Goal: Transaction & Acquisition: Obtain resource

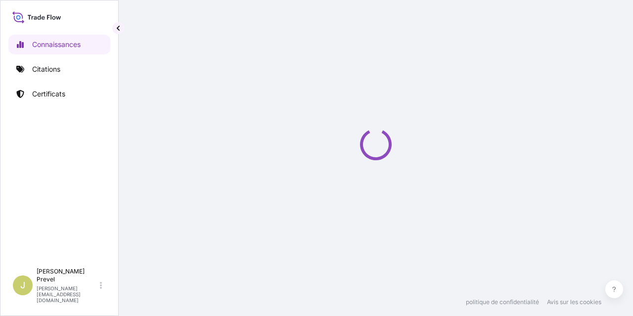
select select "2025"
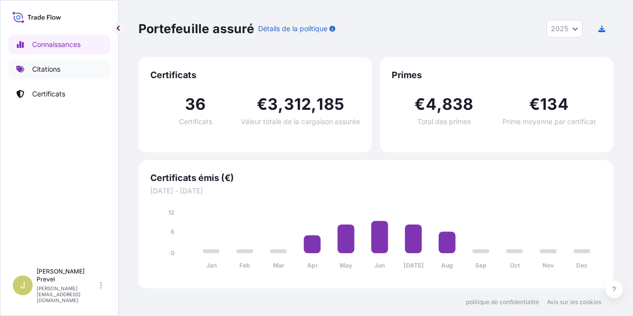
click at [51, 68] on font "Citations" at bounding box center [46, 69] width 28 height 8
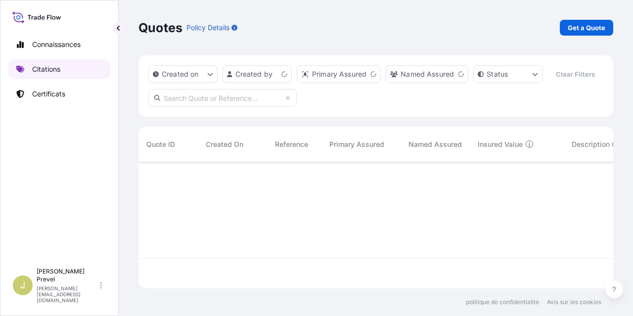
scroll to position [124, 466]
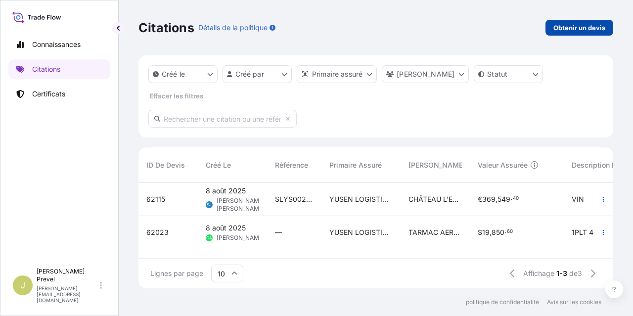
click at [578, 24] on font "Obtenir un devis" at bounding box center [579, 28] width 52 height 8
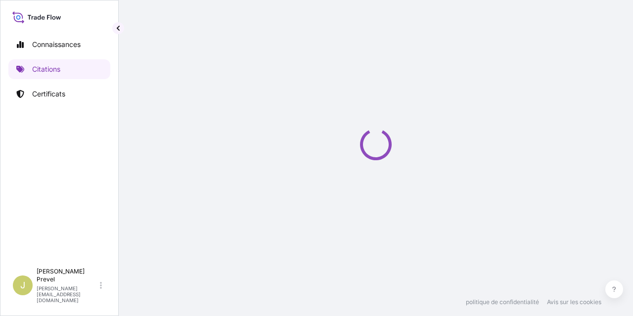
scroll to position [16, 0]
select select "Sea"
select select "21"
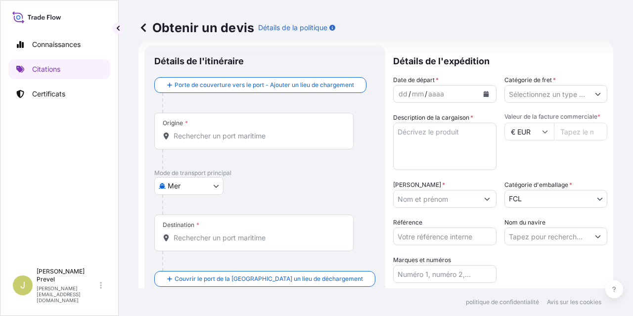
click at [224, 137] on input "Origine *" at bounding box center [257, 136] width 168 height 10
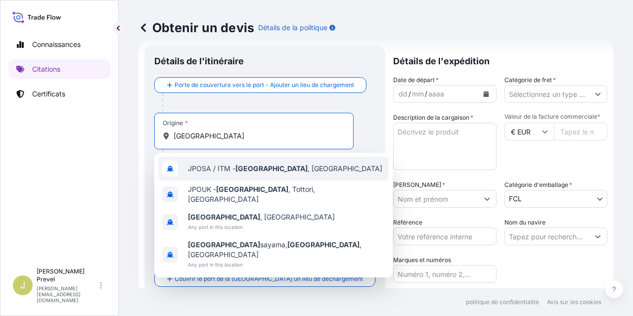
click at [267, 162] on div "JPOSA / ITM - Osaka , Japan" at bounding box center [273, 169] width 230 height 24
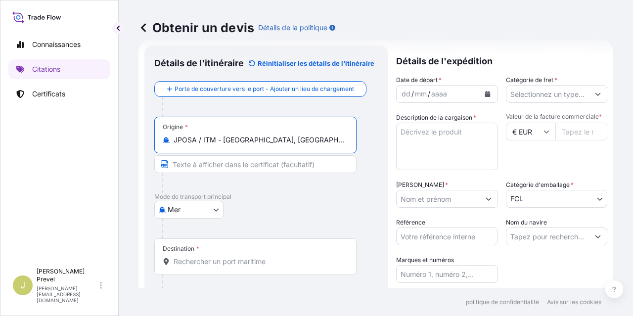
type input "JPOSA / ITM - Osaka, Japan"
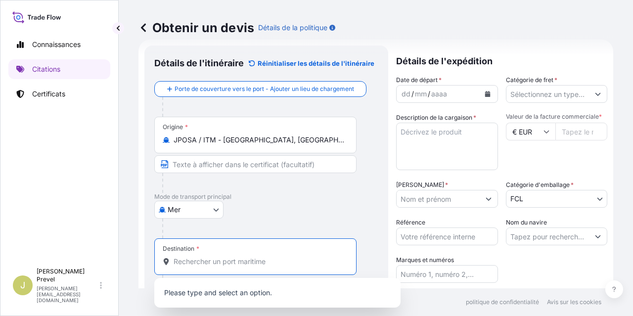
click at [226, 261] on input "Destination *" at bounding box center [258, 261] width 170 height 10
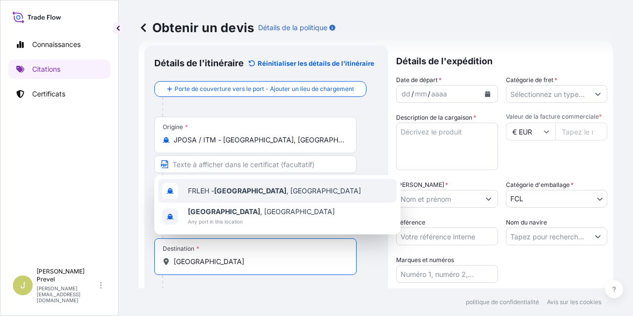
click at [253, 192] on span "FRLEH - Le Havre , France" at bounding box center [274, 191] width 173 height 10
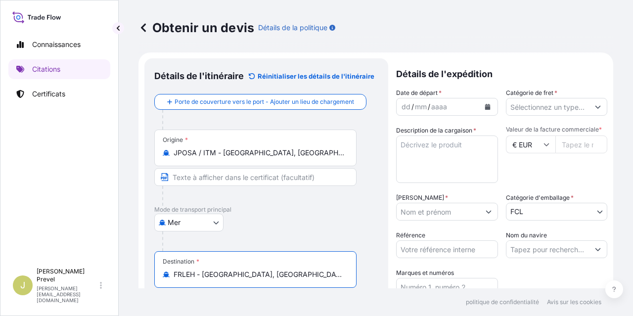
scroll to position [0, 0]
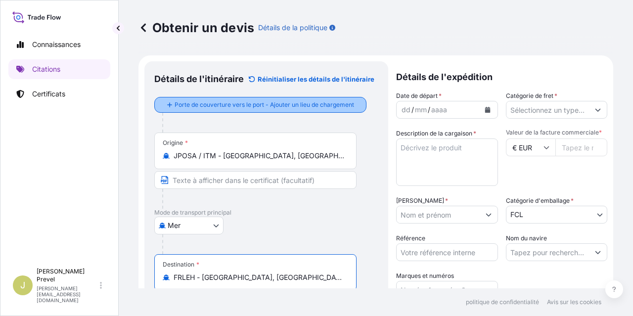
type input "FRLEH - Le Havre, France"
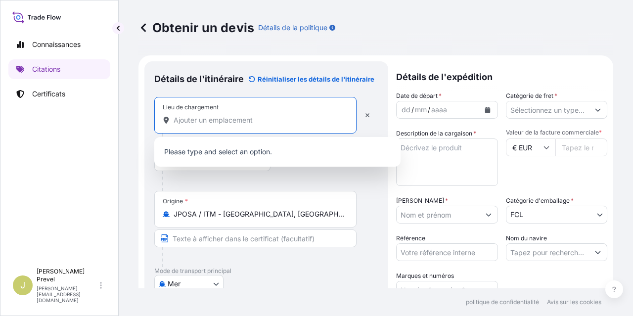
click at [263, 119] on input "Lieu de chargement" at bounding box center [258, 120] width 170 height 10
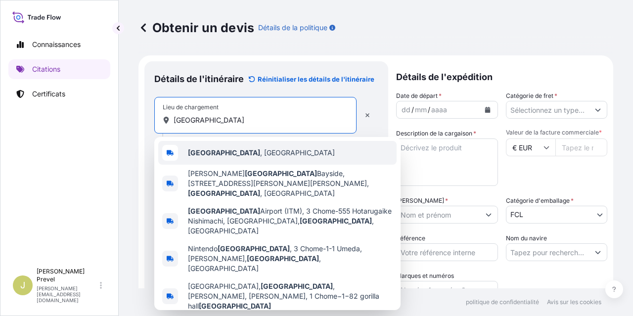
click at [238, 154] on div "Osaka , Japan" at bounding box center [277, 153] width 238 height 24
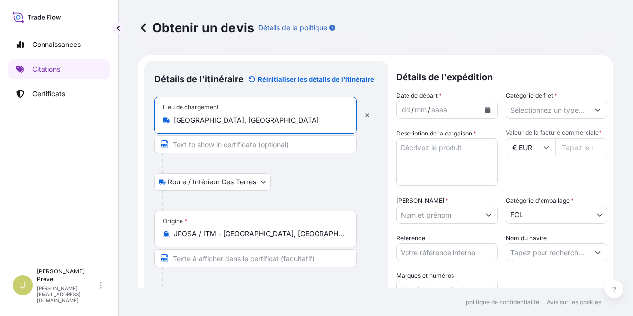
type input "Osaka, Japan"
click at [292, 229] on input "JPOSA / ITM - Osaka, Japan" at bounding box center [258, 234] width 170 height 10
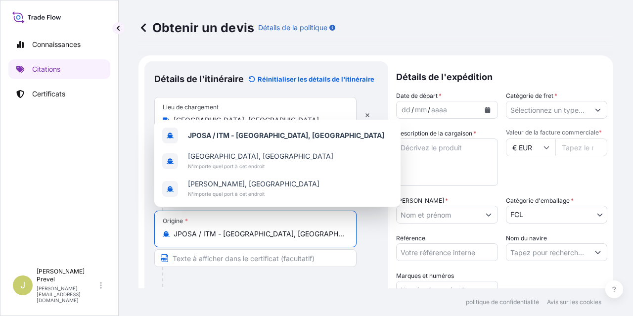
drag, startPoint x: 292, startPoint y: 229, endPoint x: 160, endPoint y: 246, distance: 133.5
click at [160, 246] on div "Origine * JPOSA / ITM - Osaka, Japan" at bounding box center [255, 229] width 202 height 37
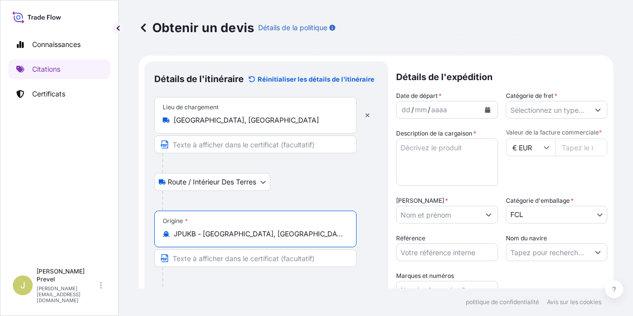
type input "JPUKB - Kobe, Japan"
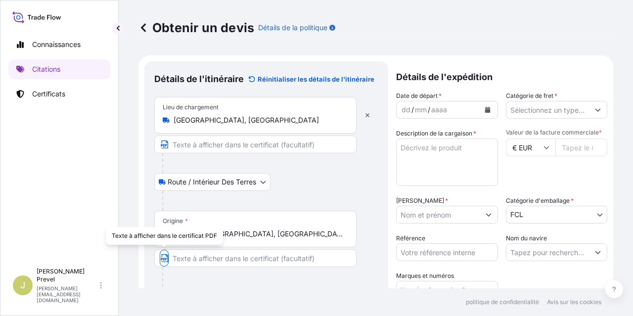
click at [322, 274] on div at bounding box center [259, 277] width 194 height 20
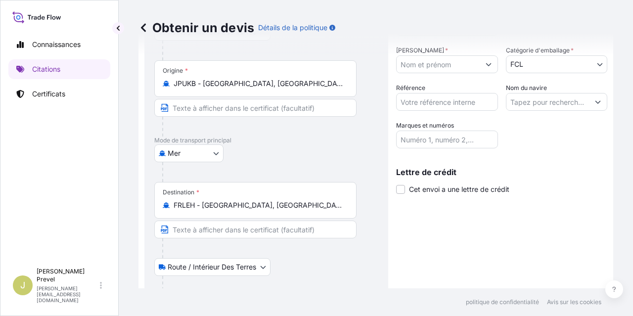
scroll to position [200, 0]
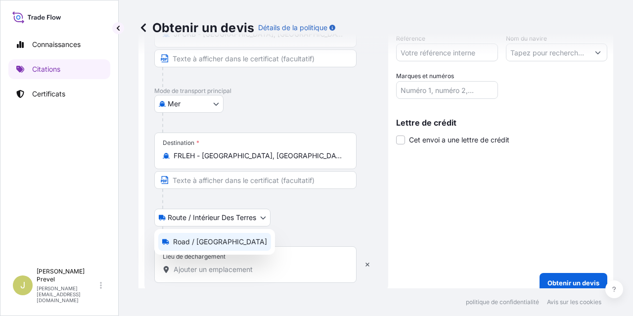
click at [262, 216] on body "Connaissances Citations Certificats J Julie Prevel julie.prevel@fr.yusen-logist…" at bounding box center [316, 158] width 633 height 316
click at [240, 243] on font "Route / Intérieur des terres" at bounding box center [217, 241] width 88 height 8
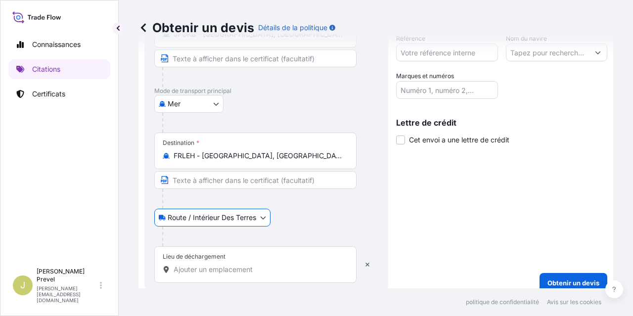
click at [221, 266] on input "Lieu de déchargement" at bounding box center [258, 269] width 170 height 10
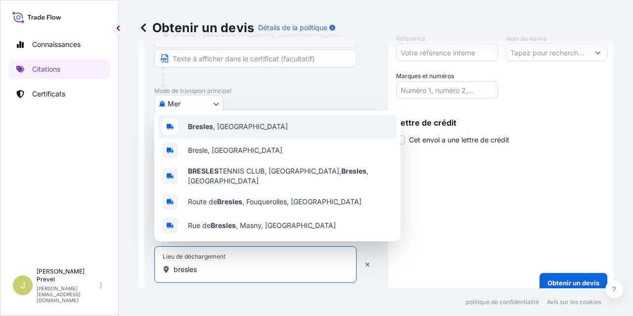
click at [214, 131] on span "Bresles , France" at bounding box center [238, 127] width 100 height 10
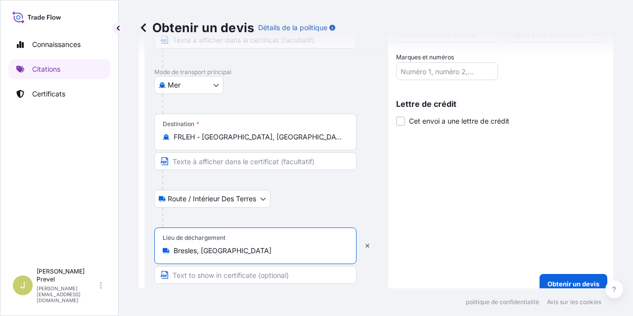
scroll to position [228, 0]
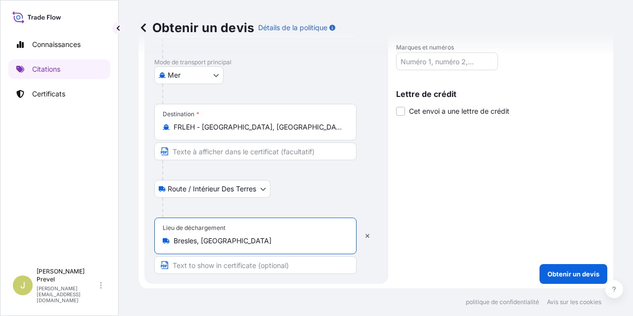
type input "Bresles, France"
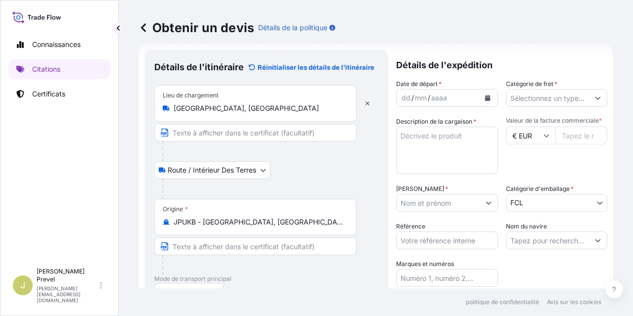
scroll to position [0, 0]
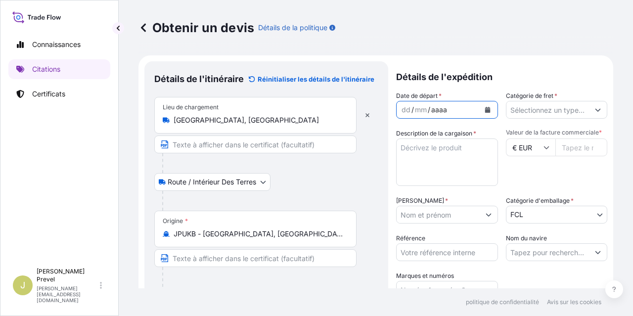
click at [434, 109] on font "aaaa" at bounding box center [439, 109] width 16 height 8
click at [481, 113] on button "Calendrier" at bounding box center [487, 110] width 16 height 16
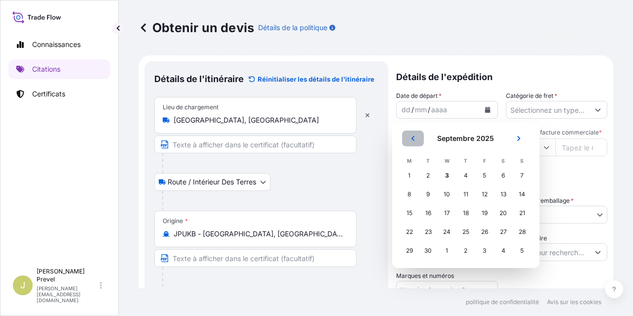
click at [413, 138] on icon "Précédent" at bounding box center [413, 138] width 6 height 6
click at [414, 138] on icon "Précédent" at bounding box center [413, 138] width 6 height 6
click at [443, 249] on div "30" at bounding box center [447, 251] width 18 height 18
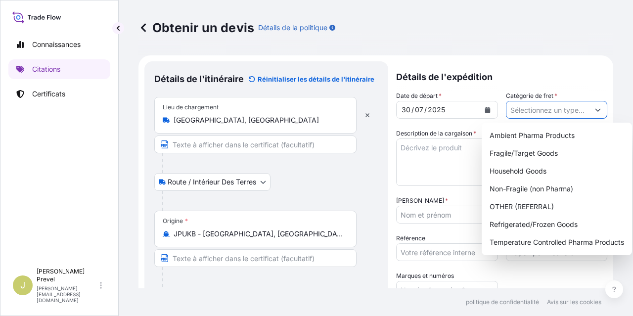
click at [594, 110] on icon "Afficher les suggestions" at bounding box center [597, 110] width 6 height 6
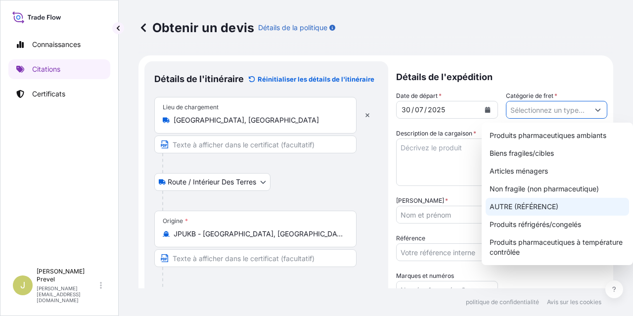
click at [593, 204] on div "AUTRE (RÉFÉRENCE)" at bounding box center [556, 207] width 143 height 18
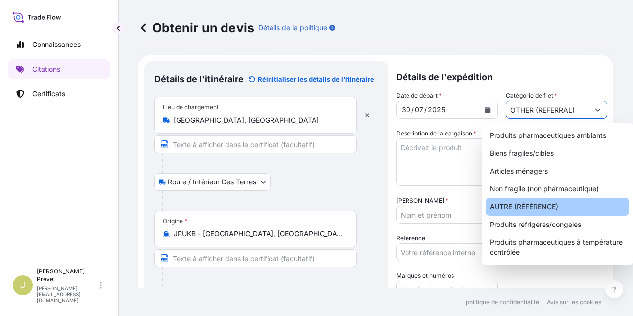
type input "OTHER (REFERRAL)"
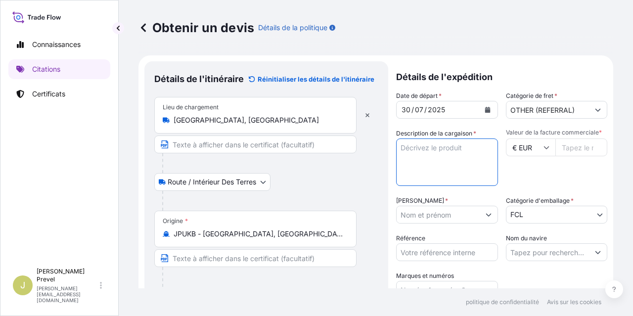
click at [424, 142] on textarea "Description de la cargaison *" at bounding box center [447, 161] width 102 height 47
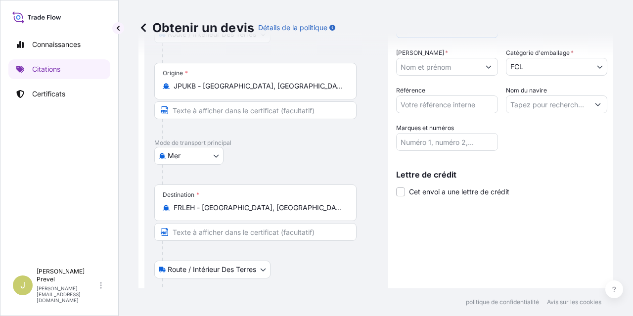
scroll to position [148, 0]
click at [398, 194] on span at bounding box center [400, 191] width 9 height 9
click at [396, 186] on input "Cet envoi a une lettre de crédit" at bounding box center [396, 186] width 0 height 0
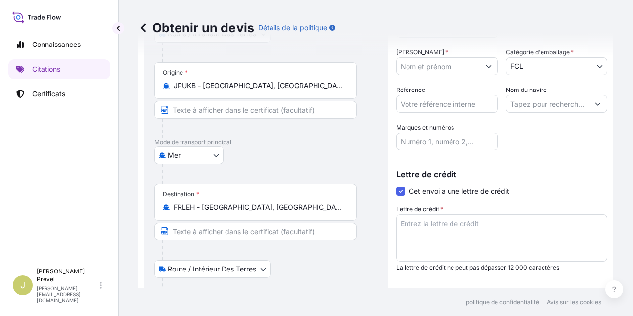
click at [505, 223] on textarea "Lettre de crédit *" at bounding box center [501, 237] width 211 height 47
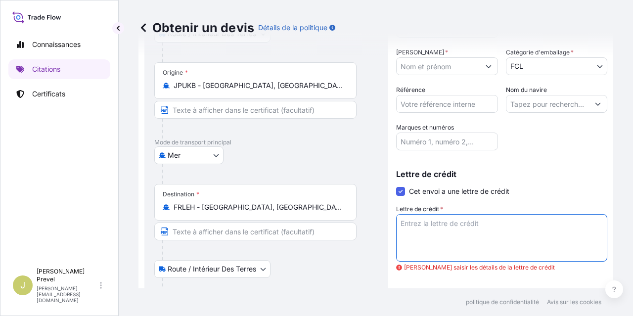
click at [441, 232] on textarea "Lettre de crédit *" at bounding box center [501, 237] width 211 height 47
click at [439, 232] on textarea "Lettre de crédit *" at bounding box center [501, 237] width 211 height 47
click at [406, 224] on textarea "Lettre de crédit *" at bounding box center [501, 237] width 211 height 47
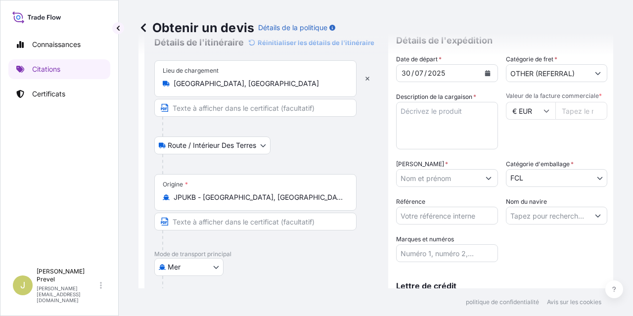
scroll to position [49, 0]
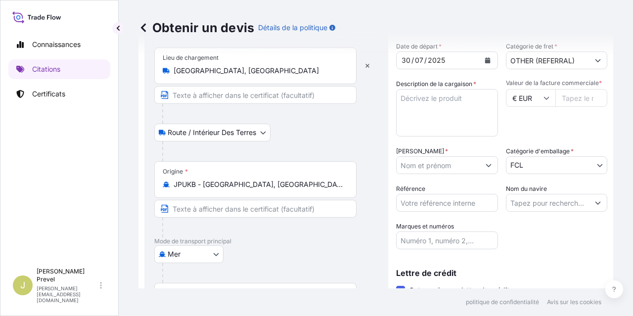
type textarea "2011ILC2511395CS"
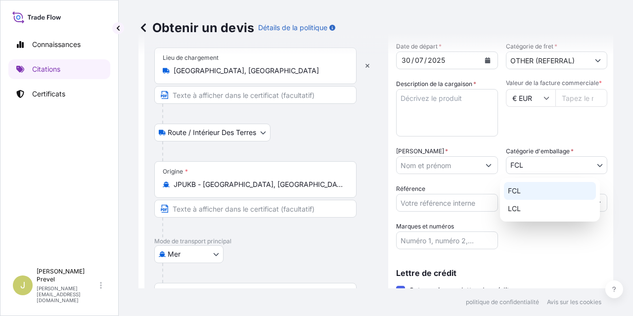
click at [593, 168] on body "Connaissances Citations Certificats J Julie Prevel julie.prevel@fr.yusen-logist…" at bounding box center [316, 158] width 633 height 316
click at [556, 209] on div "LCL" at bounding box center [550, 209] width 92 height 18
select select "22"
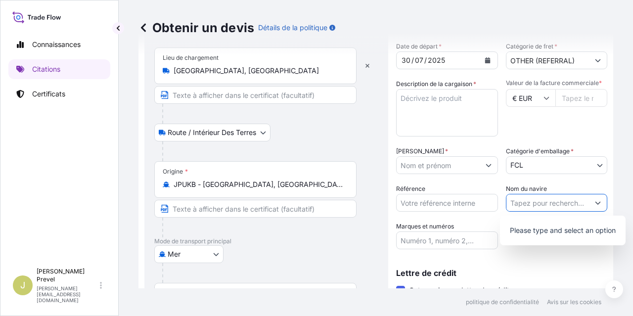
click at [589, 199] on button "Afficher les suggestions" at bounding box center [598, 203] width 18 height 18
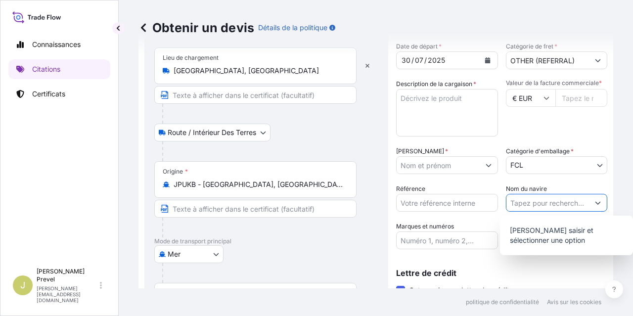
click at [548, 206] on input "Nom du navire" at bounding box center [547, 203] width 83 height 18
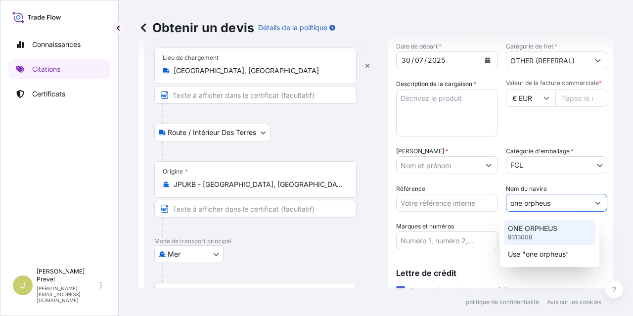
click at [536, 233] on p "ONE ORPHEUS" at bounding box center [532, 228] width 49 height 10
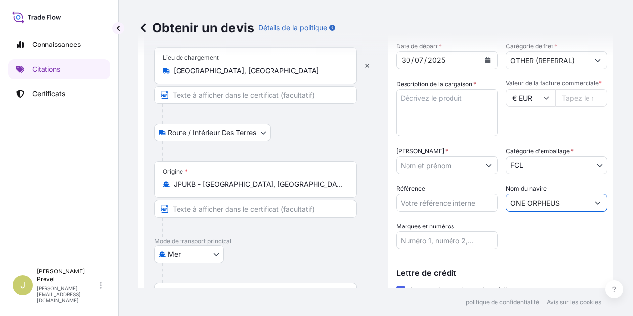
type input "ONE ORPHEUS"
click at [459, 199] on input "Référence" at bounding box center [447, 203] width 102 height 18
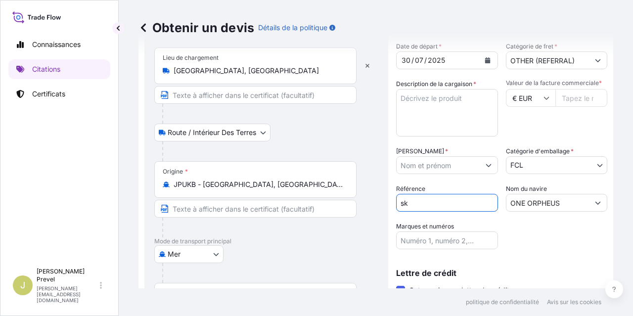
type input "s"
type input "SKOS0039488"
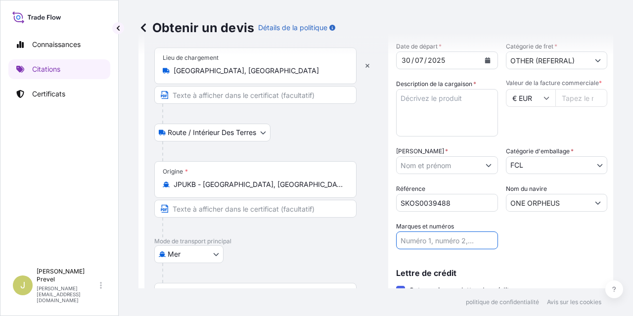
click at [471, 235] on input "Marques et numéros" at bounding box center [447, 240] width 102 height 18
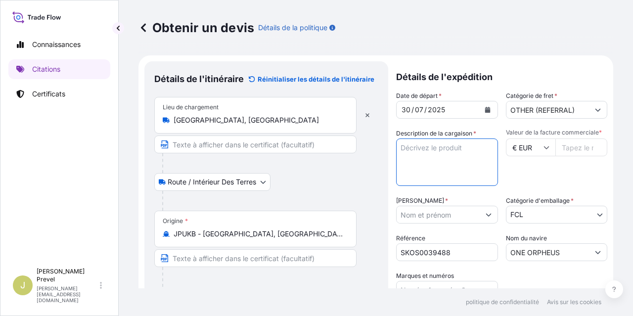
click at [443, 160] on textarea "Description de la cargaison *" at bounding box center [447, 161] width 102 height 47
type textarea "11 CAISSES - STAINLESS STEEL WIRE FOR SPRINGS"
click at [568, 148] on input "Valeur de la facture commerciale *" at bounding box center [581, 147] width 52 height 18
click at [559, 144] on input "Valeur de la facture commerciale *" at bounding box center [581, 147] width 52 height 18
type input "43642"
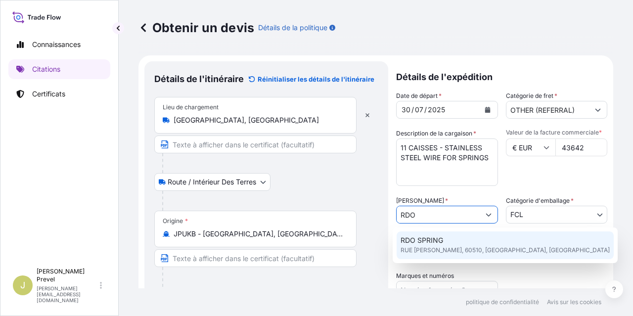
click at [429, 246] on span "RUE BENJAMIN DELESSERT, 60510, BRESLES, FRANCE" at bounding box center [504, 250] width 209 height 10
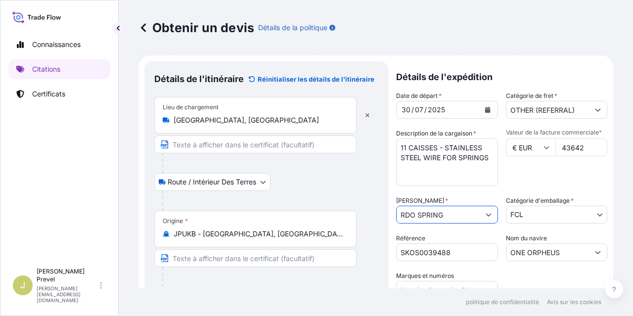
type input "RDO SPRING"
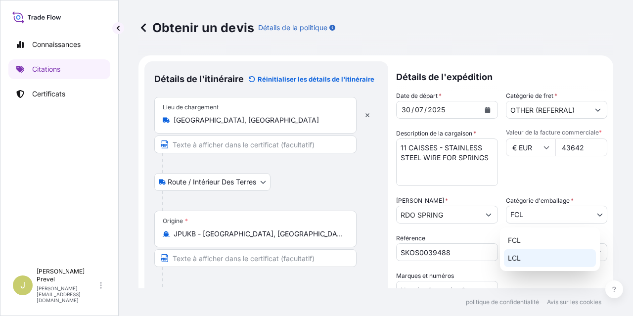
click at [564, 217] on body "8 options available. 0 options available. 1 option available. Connaissances Cit…" at bounding box center [316, 158] width 633 height 316
click at [535, 259] on div "LCL" at bounding box center [550, 258] width 92 height 18
click at [515, 217] on body "1 option available. Connaissances Citations Certificats J Julie Prevel julie.pr…" at bounding box center [316, 158] width 633 height 316
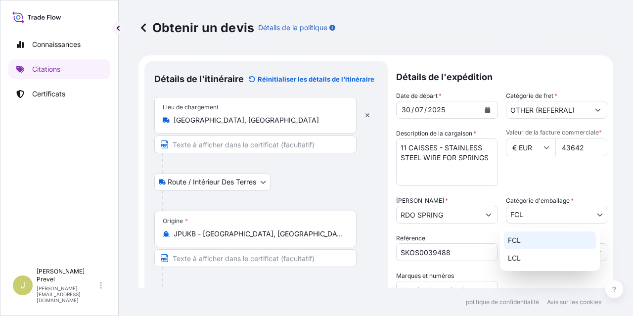
click at [509, 241] on font "FCL" at bounding box center [514, 240] width 13 height 8
click at [593, 212] on body "Connaissances Citations Certificats J Julie Prevel julie.prevel@fr.yusen-logist…" at bounding box center [316, 158] width 633 height 316
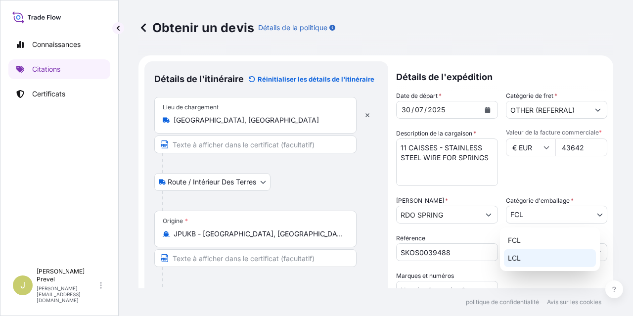
click at [515, 257] on font "LCL" at bounding box center [514, 258] width 13 height 8
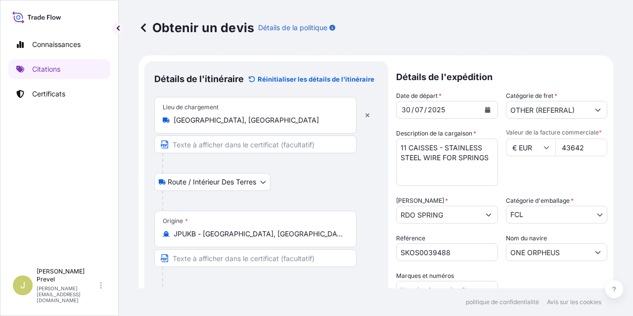
click at [557, 170] on div "Valeur de la facture commerciale * € EUR 43642" at bounding box center [557, 156] width 102 height 57
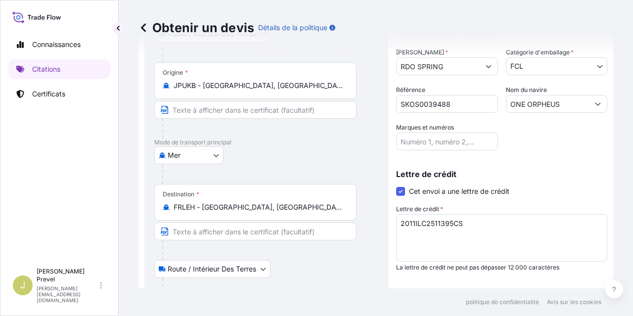
scroll to position [99, 0]
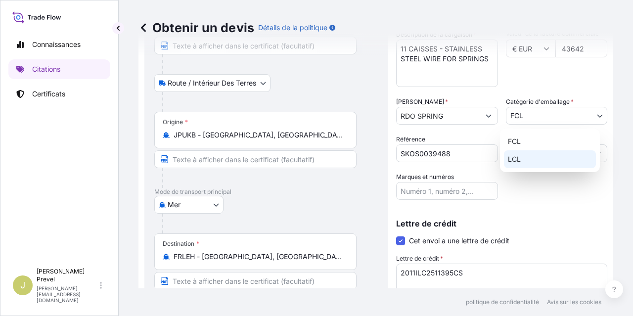
click at [593, 115] on body "Connaissances Citations Certificats J Julie Prevel julie.prevel@fr.yusen-logist…" at bounding box center [316, 158] width 633 height 316
click at [510, 160] on font "LCL" at bounding box center [514, 159] width 13 height 8
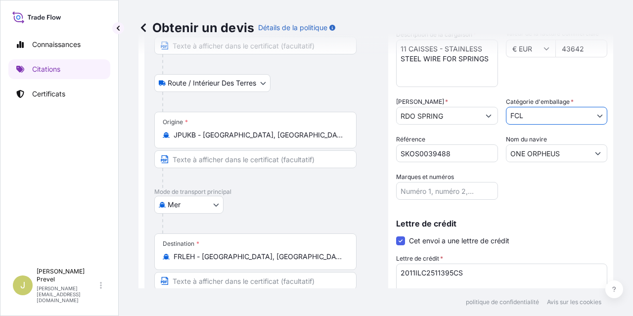
click at [520, 191] on div "Date de départ * 30 / 07 / 2025 Catégorie de fret * OTHER (REFERRAL) Descriptio…" at bounding box center [501, 96] width 211 height 208
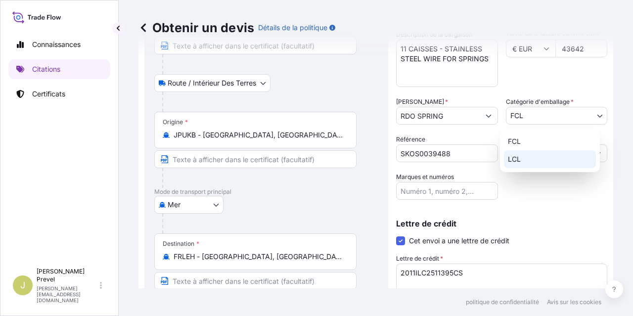
click at [583, 113] on body "Connaissances Citations Certificats J Julie Prevel julie.prevel@fr.yusen-logist…" at bounding box center [316, 158] width 633 height 316
click at [520, 160] on div "LCL" at bounding box center [550, 159] width 92 height 18
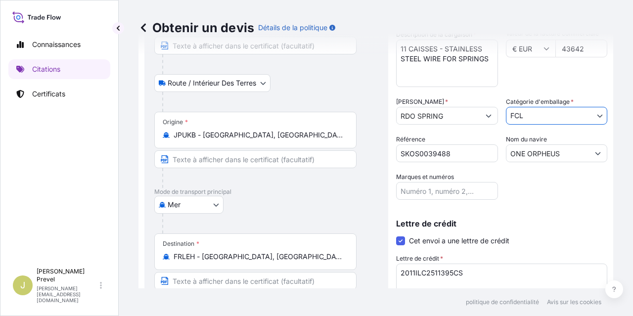
click at [540, 114] on body "Connaissances Citations Certificats J Julie Prevel julie.prevel@fr.yusen-logist…" at bounding box center [316, 158] width 633 height 316
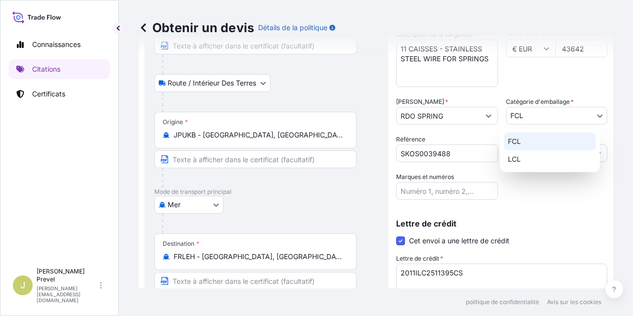
click at [516, 144] on font "FCL" at bounding box center [514, 141] width 13 height 8
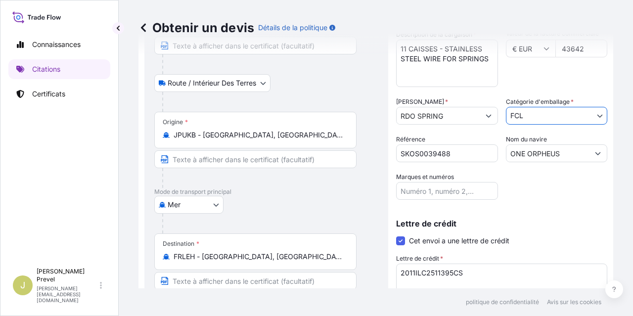
click at [534, 116] on body "Connaissances Citations Certificats J Julie Prevel julie.prevel@fr.yusen-logist…" at bounding box center [316, 158] width 633 height 316
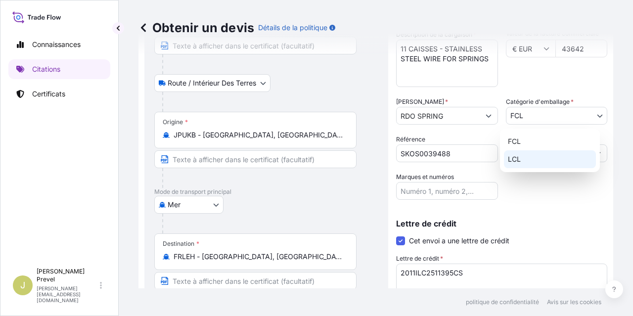
click at [512, 160] on font "LCL" at bounding box center [514, 159] width 13 height 8
select select "22"
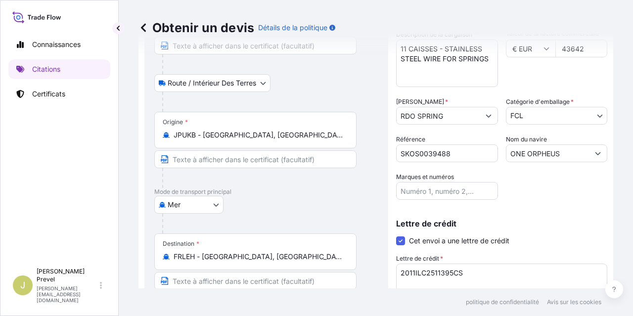
click at [540, 200] on div "Détails de l'expédition Date de départ * 30 / 07 / 2025 Catégorie de fret * OTH…" at bounding box center [501, 187] width 211 height 451
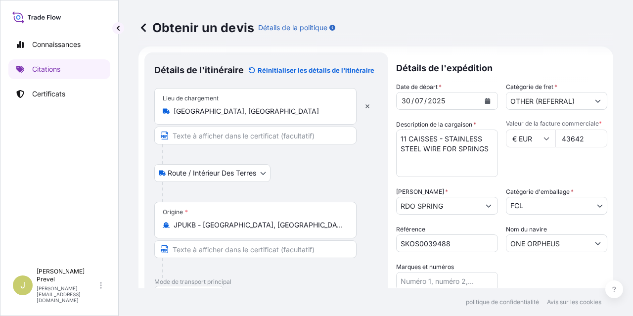
scroll to position [0, 0]
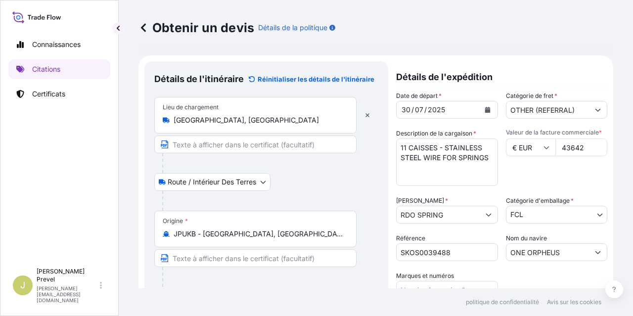
click at [553, 203] on font "Catégorie d'emballage" at bounding box center [538, 200] width 64 height 7
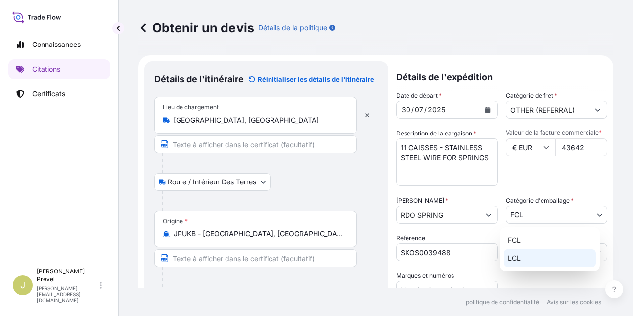
click at [552, 210] on body "Connaissances Citations Certificats J Julie Prevel julie.prevel@fr.yusen-logist…" at bounding box center [316, 158] width 633 height 316
click at [526, 257] on div "LCL" at bounding box center [550, 258] width 92 height 18
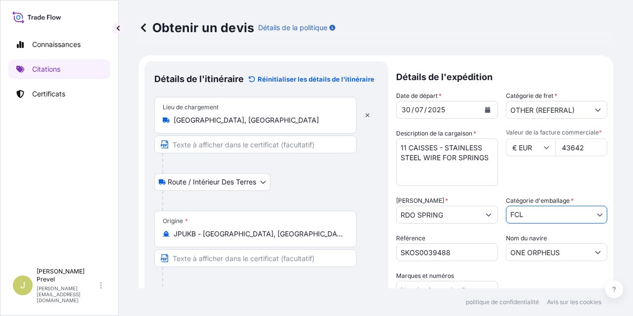
click at [592, 224] on div "Date de départ * 30 / 07 / 2025 Catégorie de fret * OTHER (REFERRAL) Descriptio…" at bounding box center [501, 195] width 211 height 208
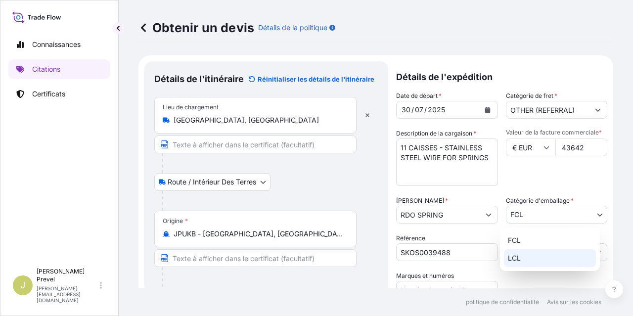
click at [480, 204] on body "Connaissances Citations Certificats J Julie Prevel julie.prevel@fr.yusen-logist…" at bounding box center [316, 158] width 633 height 316
click at [521, 255] on div "LCL" at bounding box center [550, 258] width 92 height 18
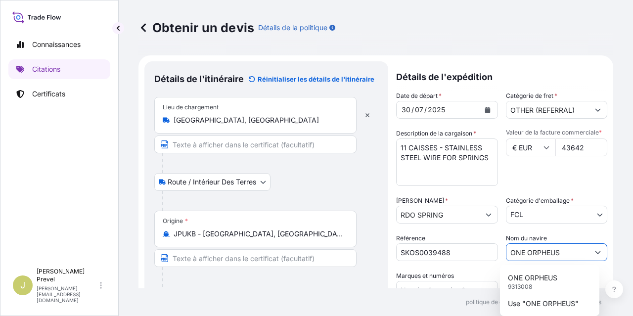
click at [589, 249] on button "Afficher les suggestions" at bounding box center [598, 252] width 18 height 18
drag, startPoint x: 561, startPoint y: 249, endPoint x: 394, endPoint y: 240, distance: 167.3
click at [396, 240] on div "Date de départ * 30 / 07 / 2025 Catégorie de fret * OTHER (REFERRAL) Descriptio…" at bounding box center [501, 195] width 211 height 208
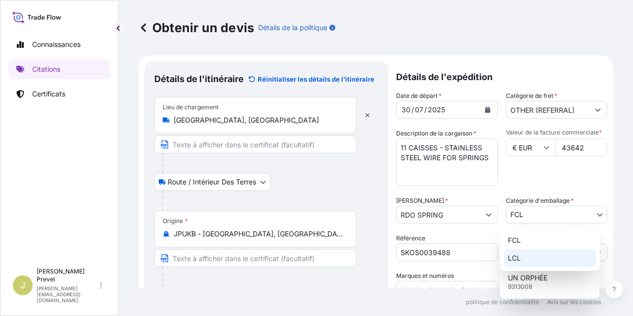
click at [572, 220] on body "2 options disponibles. 1 option available. Connaissances Citations Certificats …" at bounding box center [316, 158] width 633 height 316
click at [524, 261] on div "LCL" at bounding box center [550, 258] width 92 height 18
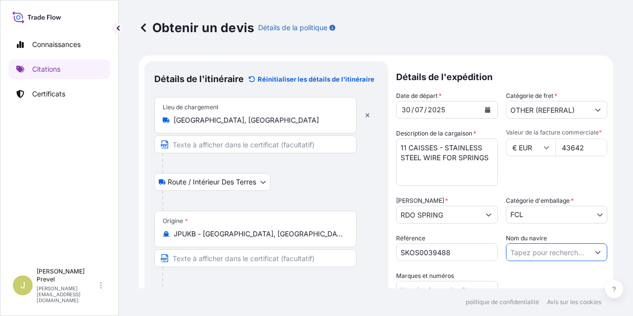
click at [532, 254] on input "Nom du navire" at bounding box center [547, 252] width 83 height 18
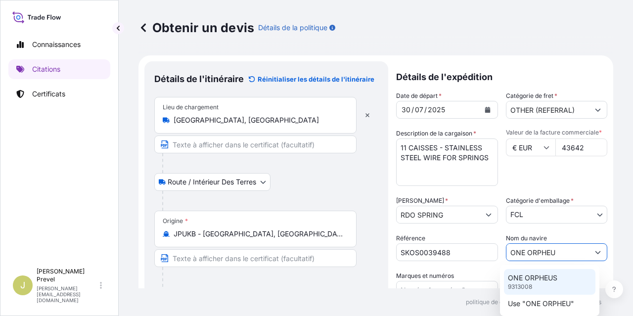
click at [537, 285] on div "ONE ORPHEUS 9313008" at bounding box center [549, 282] width 91 height 26
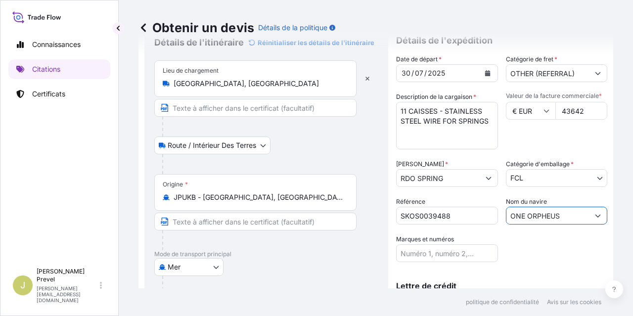
scroll to position [49, 0]
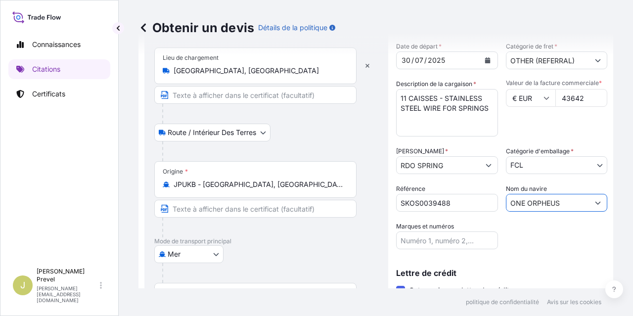
type input "ONE ORPHEUS"
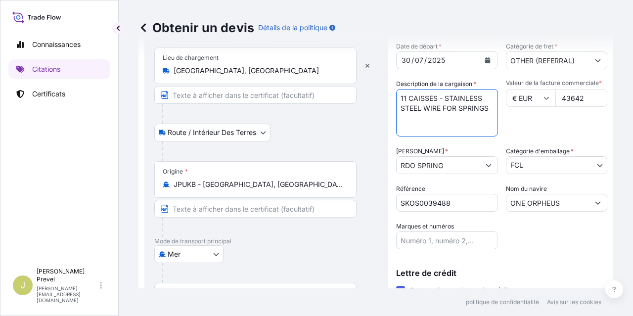
click at [487, 110] on textarea "11 CAISSES - STAINLESS STEEL WIRE FOR SPRINGS" at bounding box center [447, 112] width 102 height 47
drag, startPoint x: 403, startPoint y: 118, endPoint x: 472, endPoint y: 118, distance: 69.2
click at [409, 117] on textarea "11 CAISSES - STAINLESS STEEL WIRE FOR SPRINGS -" at bounding box center [447, 112] width 102 height 47
click at [430, 116] on textarea "11 CAISSES - STAINLESS STEEL WIRE FOR SPRINGS - 3755" at bounding box center [447, 112] width 102 height 47
click at [465, 122] on textarea "11 CAISSES - STAINLESS STEEL WIRE FOR SPRINGS - 3755 KG -" at bounding box center [447, 112] width 102 height 47
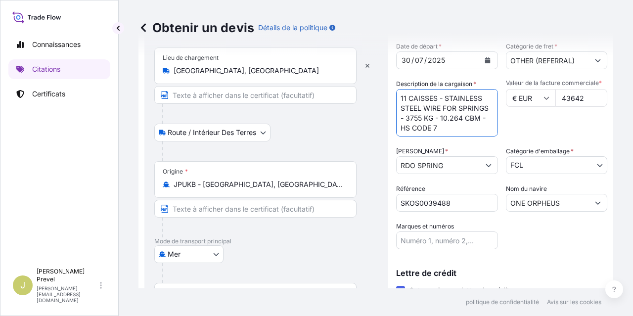
scroll to position [5, 0]
type textarea "11 CAISSES - STAINLESS STEEL WIRE FOR SPRINGS - 3755 KG - 10.264 CBM - HS CODE …"
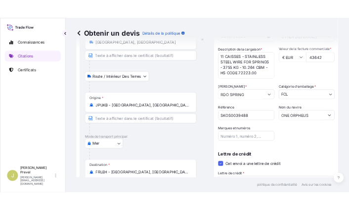
scroll to position [99, 0]
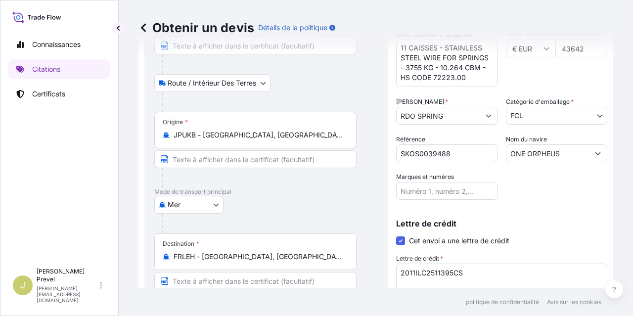
click at [412, 193] on input "Marques et numéros" at bounding box center [447, 191] width 102 height 18
click at [416, 190] on input "Marques et numéros" at bounding box center [447, 191] width 102 height 18
paste input "RDO LE HAVRE PO.NO.CF028125 C/NO. 1 MADE IN JAPAN RDO LE HAVRE PO.NO.CF028126 C…"
type input "RDO LE HAVRE PO.NO.CF028125 C/NO. 1 MADE IN JAPAN RDO LE HAVRE PO.NO.CF028126 C…"
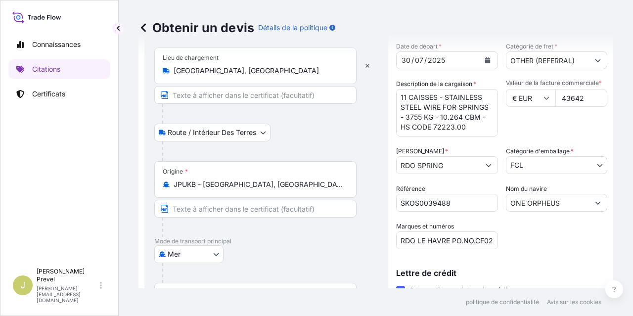
scroll to position [10, 0]
click at [403, 125] on textarea "11 CAISSES - STAINLESS STEEL WIRE FOR SPRINGS - 3755 KG - 10.264 CBM - HS CODE …" at bounding box center [447, 112] width 102 height 47
type textarea "11 CAISSES - STAINLESS STEEL WIRE FOR SPRINGS - 3755 KG - 10.264 CBM - HS CODE …"
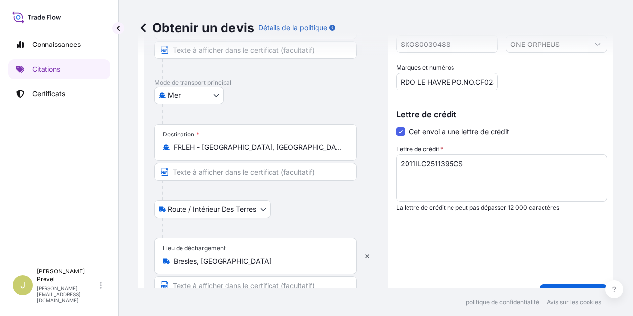
scroll to position [228, 0]
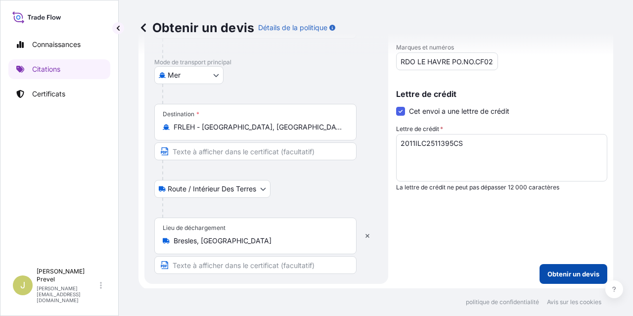
click at [553, 270] on font "Obtenir un devis" at bounding box center [573, 274] width 52 height 8
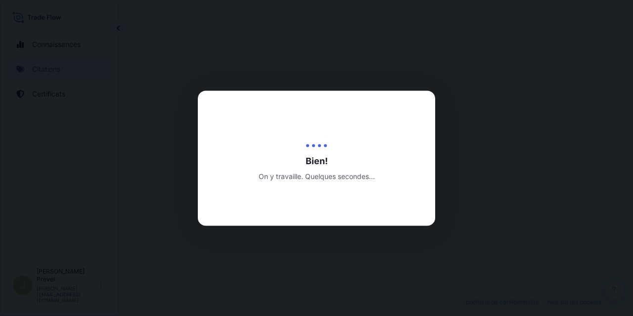
select select "Road / Inland"
select select "Sea"
select select "Road / Inland"
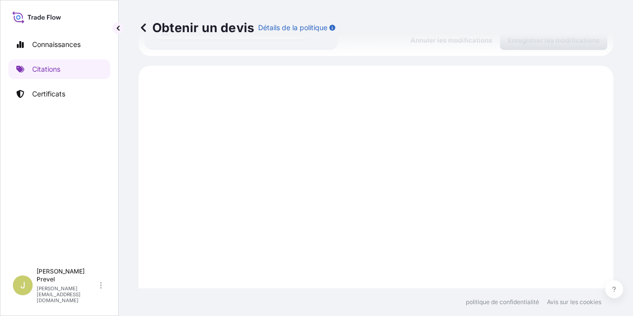
scroll to position [473, 0]
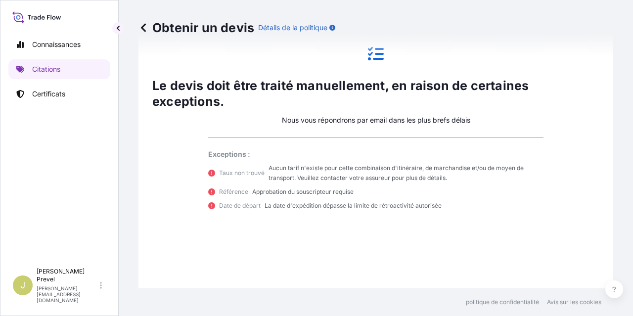
scroll to position [743, 0]
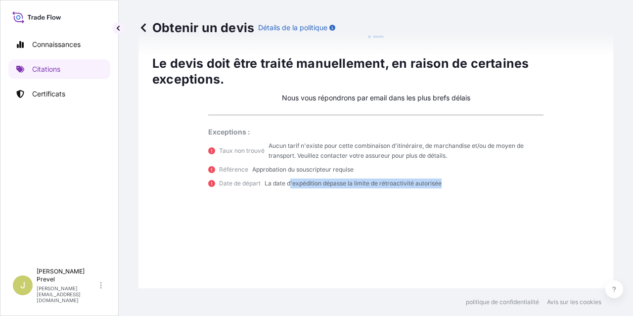
drag, startPoint x: 444, startPoint y: 182, endPoint x: 295, endPoint y: 196, distance: 149.9
click at [289, 196] on div "Le devis doit être traité manuellement, en raison de certaines exceptions. Nous…" at bounding box center [375, 105] width 447 height 623
click at [362, 207] on div "Le devis doit être traité manuellement, en raison de certaines exceptions. Nous…" at bounding box center [375, 105] width 447 height 623
click at [210, 183] on icon at bounding box center [211, 183] width 7 height 7
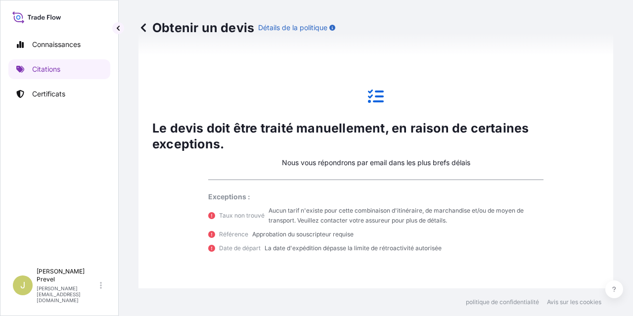
scroll to position [694, 0]
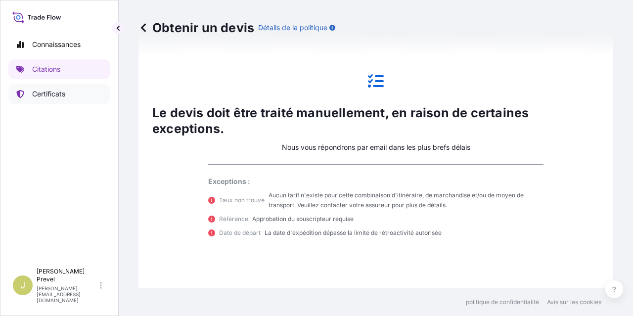
click at [46, 96] on font "Certificats" at bounding box center [48, 93] width 33 height 8
